Goal: Transaction & Acquisition: Subscribe to service/newsletter

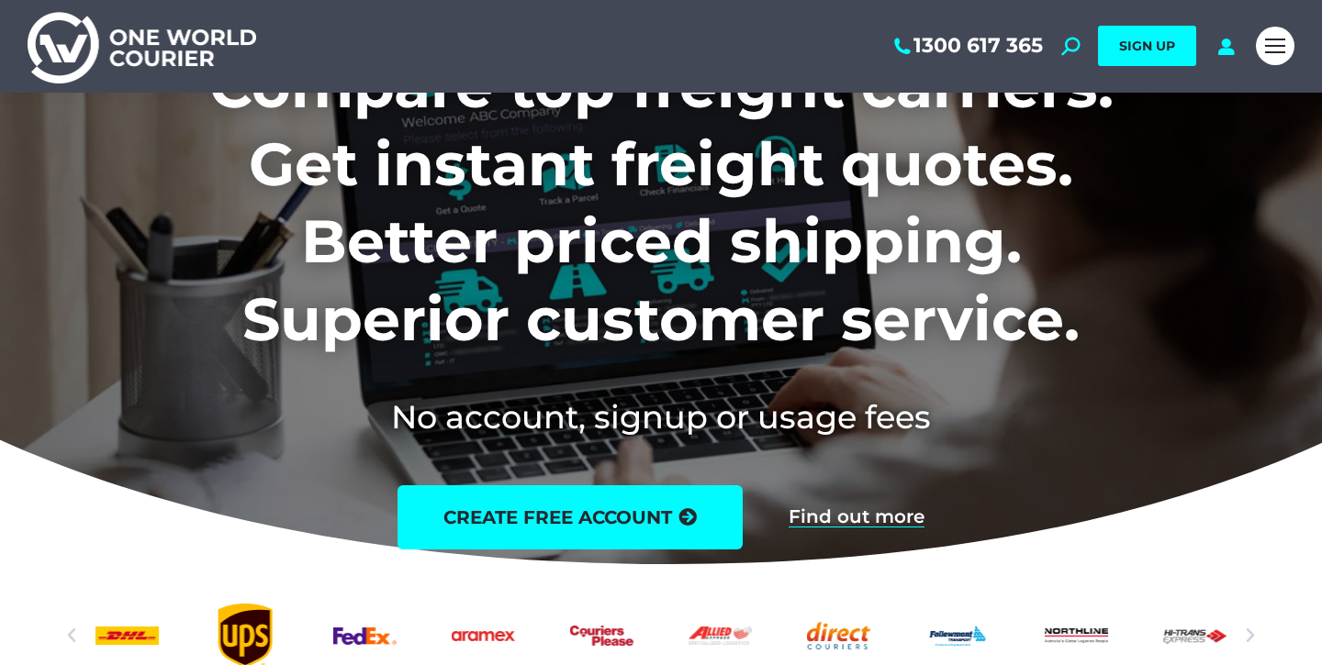
scroll to position [294, 0]
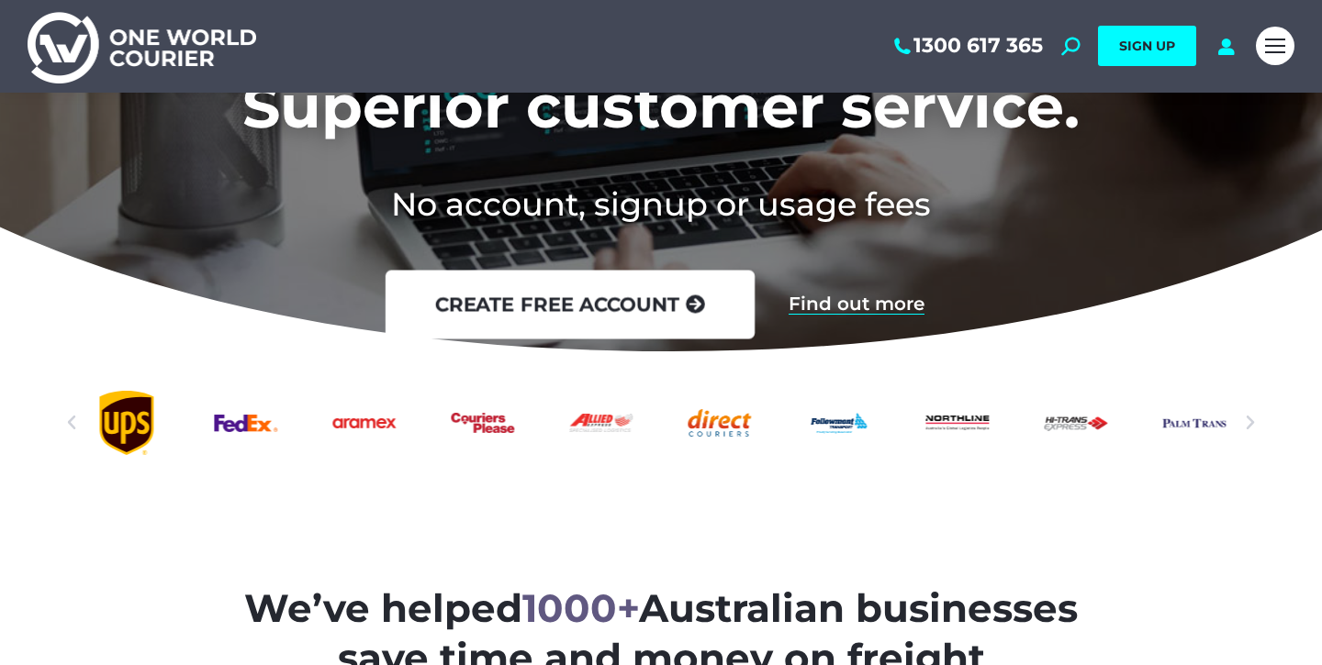
click at [588, 274] on link "create free account" at bounding box center [569, 305] width 369 height 69
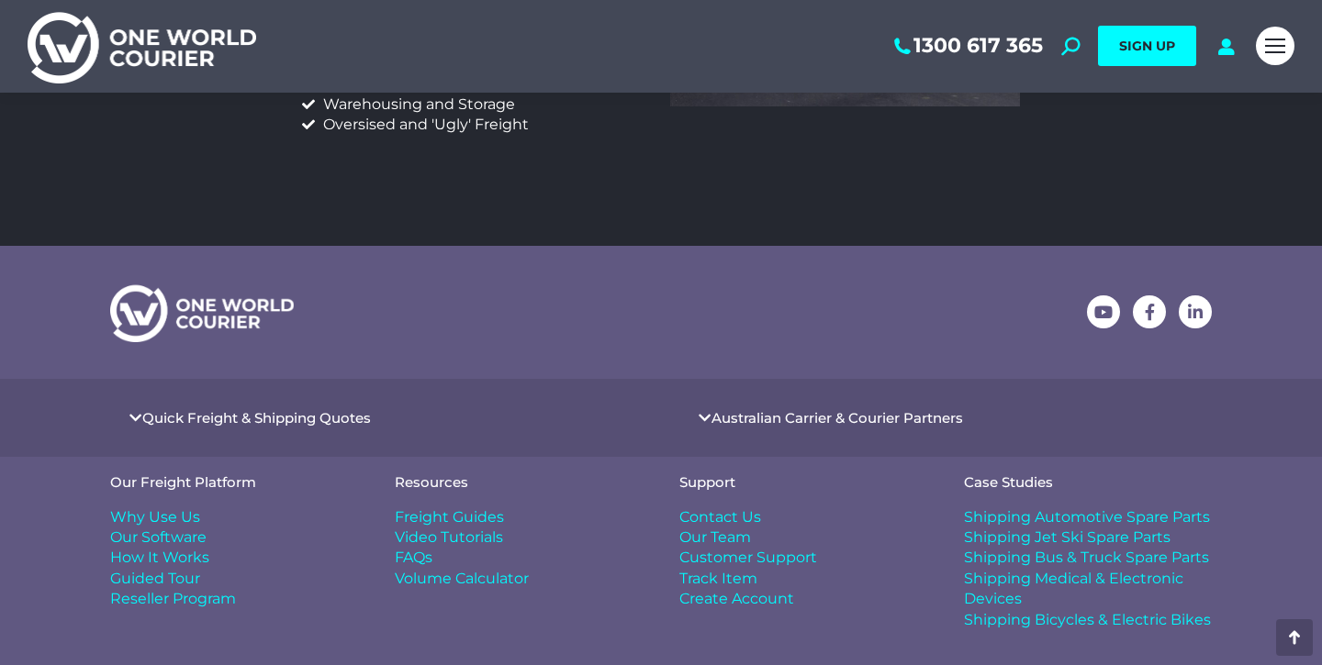
scroll to position [941, 0]
click at [307, 412] on link "Quick Freight & Shipping Quotes" at bounding box center [256, 419] width 229 height 14
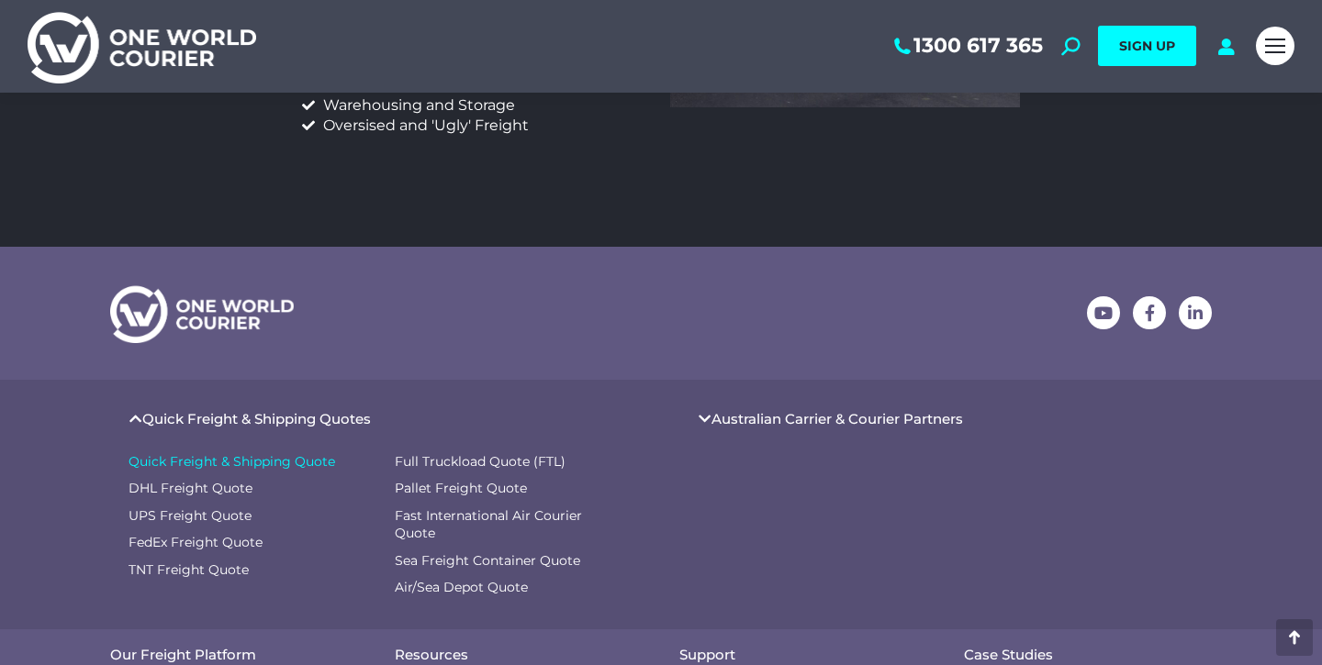
click at [296, 453] on span "Quick Freight & Shipping Quote" at bounding box center [231, 462] width 207 height 18
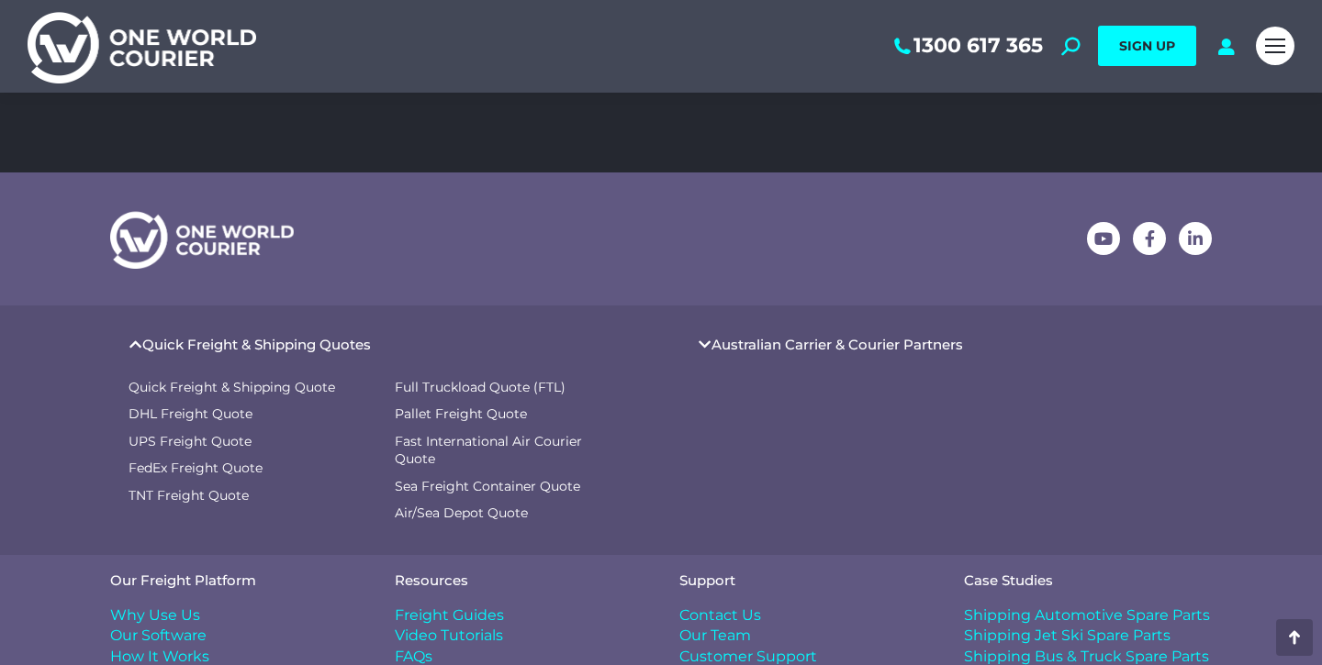
scroll to position [1005, 0]
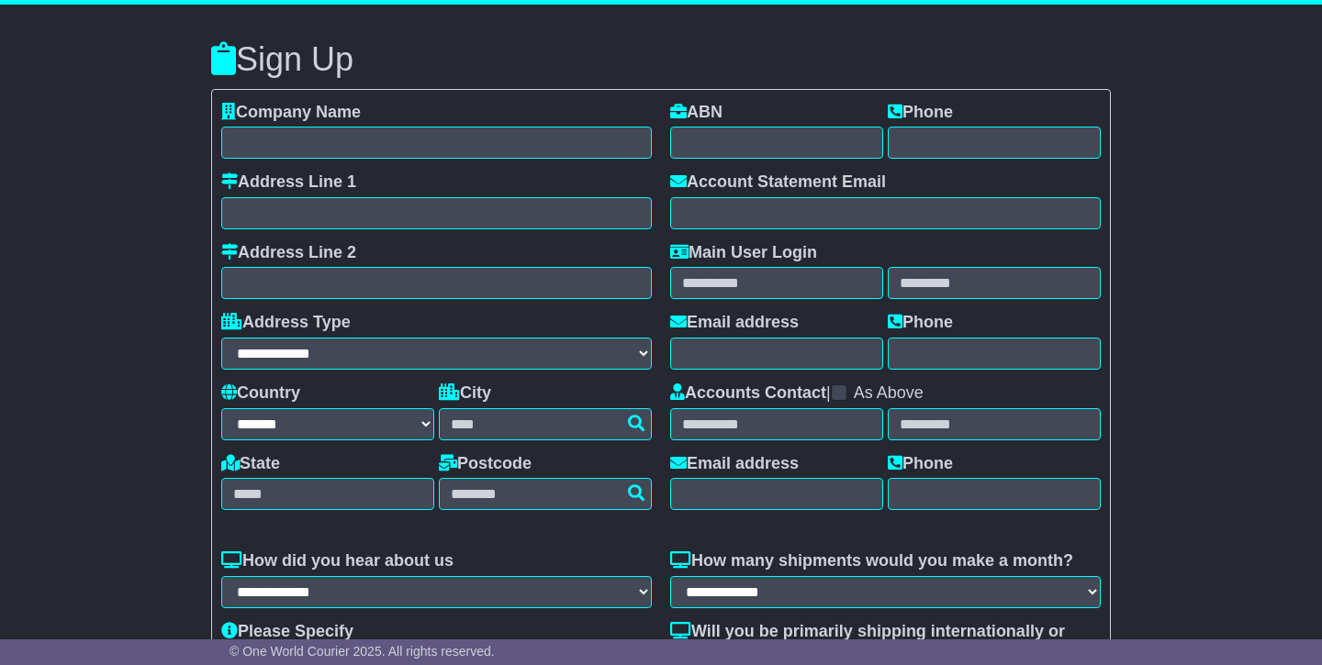
select select "**"
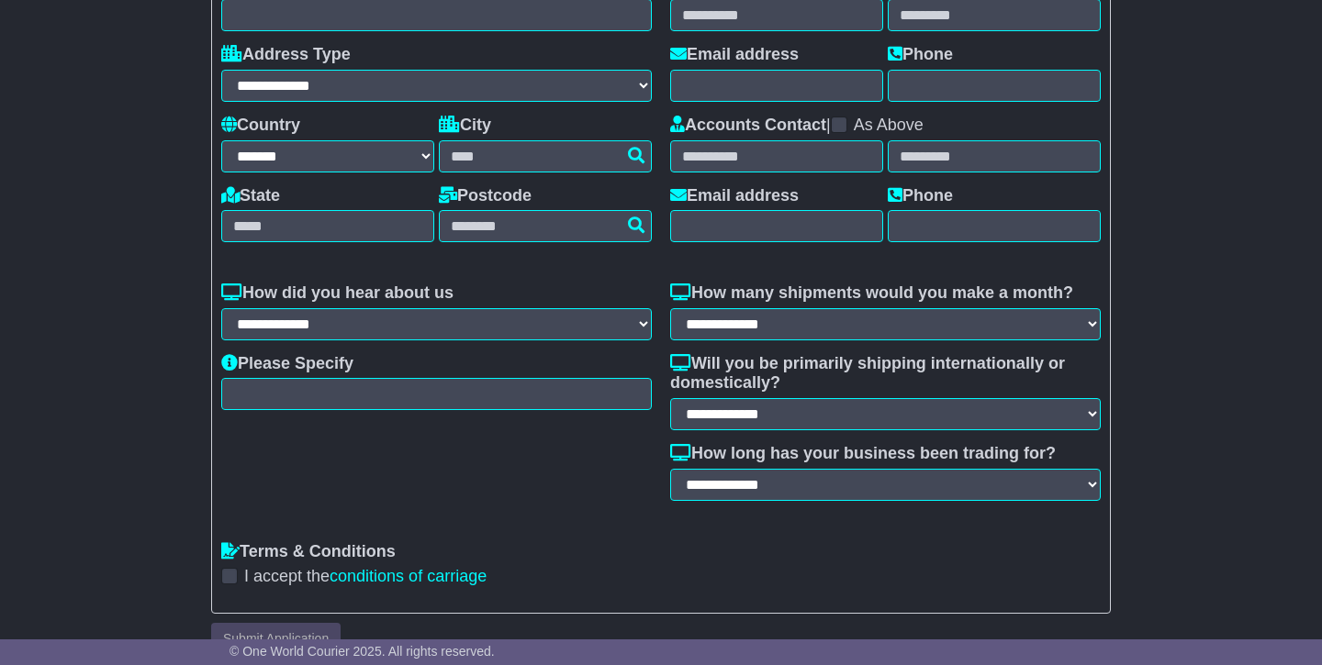
scroll to position [232, 0]
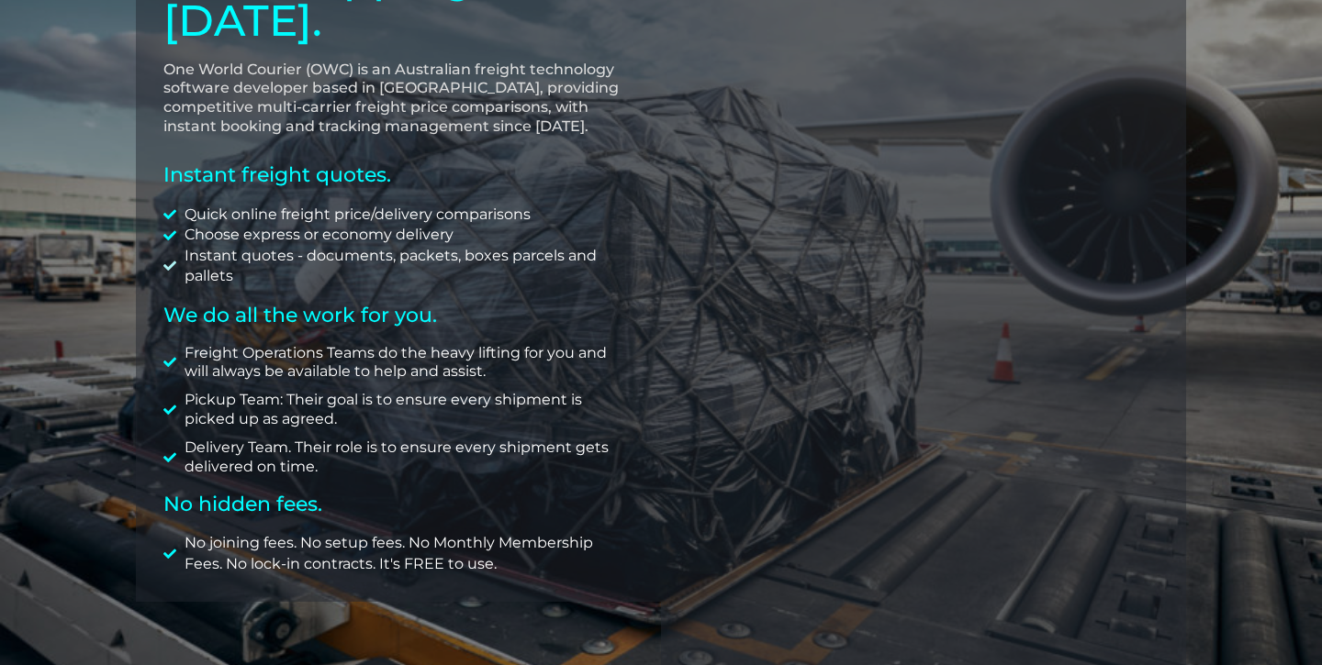
scroll to position [318, 0]
